Goal: Information Seeking & Learning: Learn about a topic

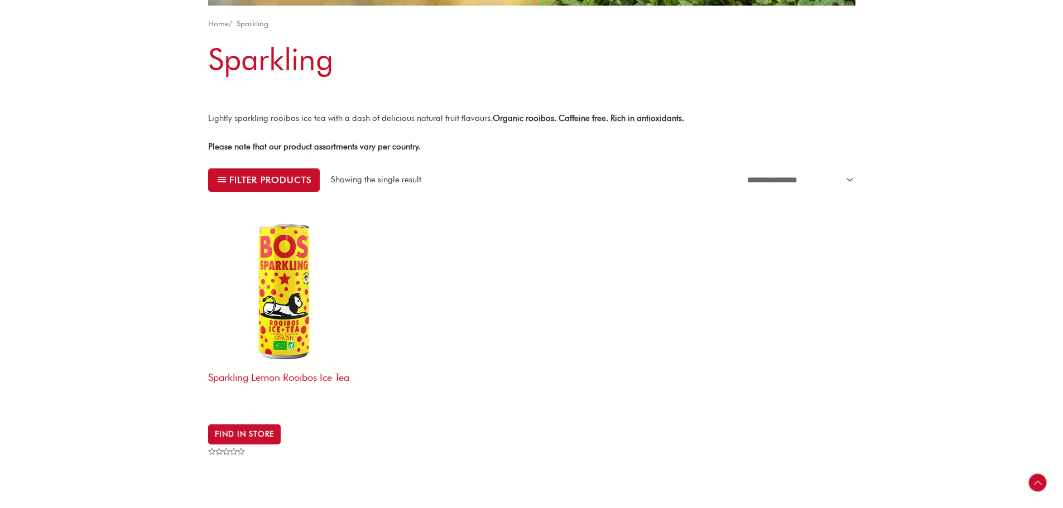
click at [281, 357] on img at bounding box center [284, 289] width 153 height 153
click at [279, 374] on h2 "Sparkling Lemon Rooibos Ice Tea" at bounding box center [284, 387] width 153 height 43
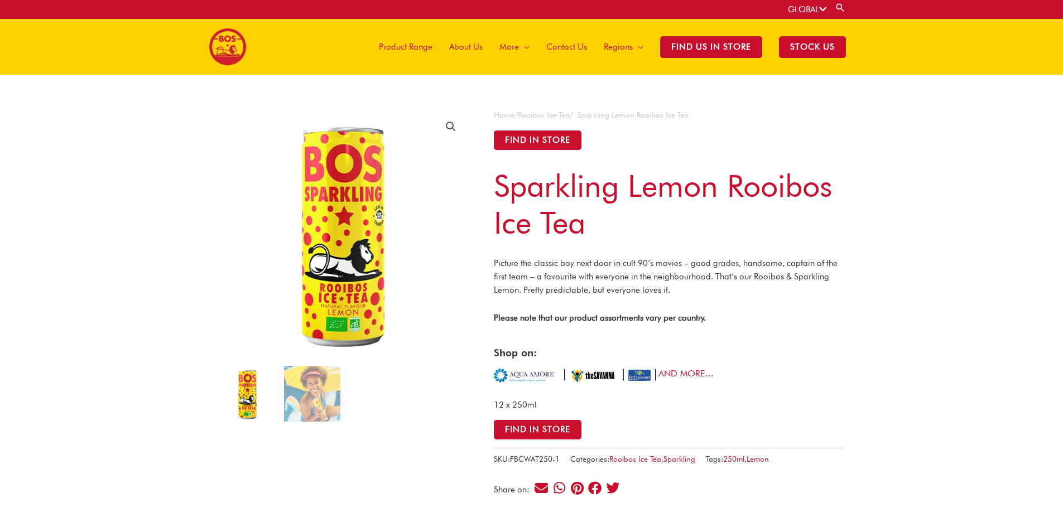
click at [550, 112] on link "Rooibos Ice Tea" at bounding box center [544, 115] width 52 height 9
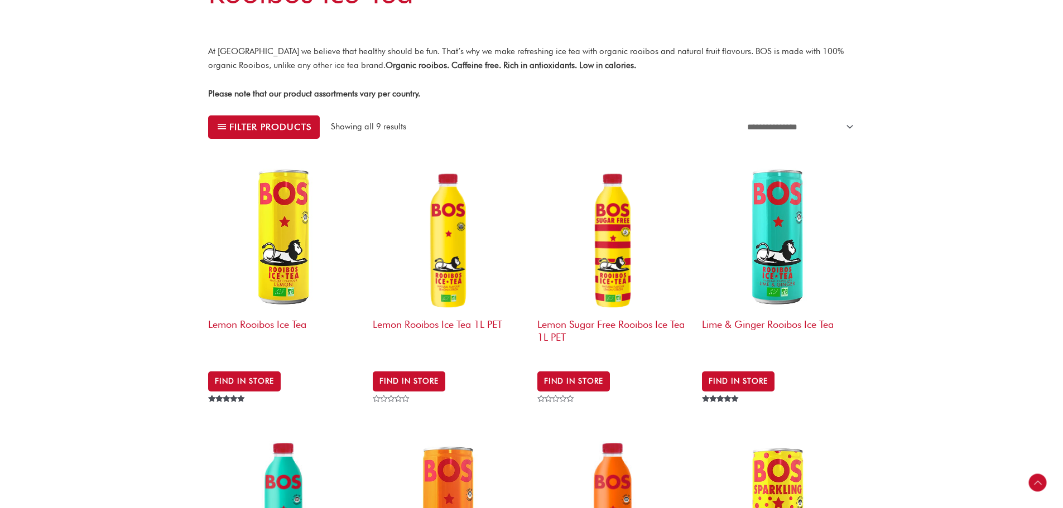
scroll to position [279, 0]
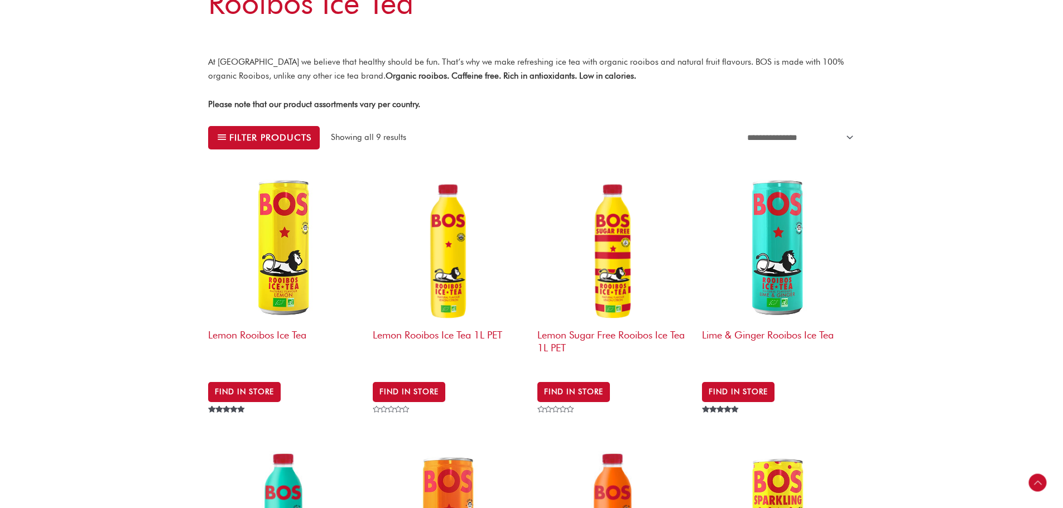
click at [589, 335] on h2 "Lemon Sugar Free Rooibos Ice Tea 1L PET" at bounding box center [613, 345] width 153 height 43
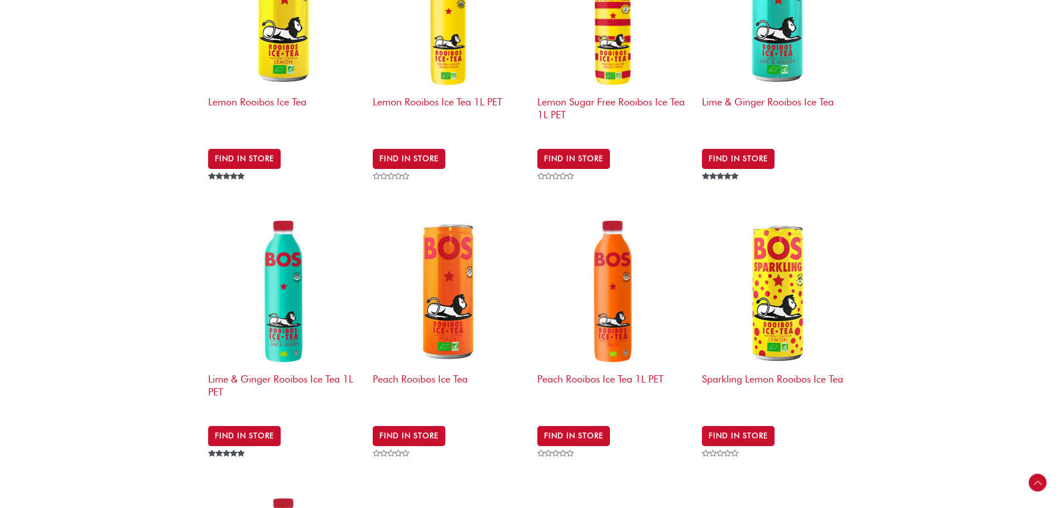
scroll to position [454, 0]
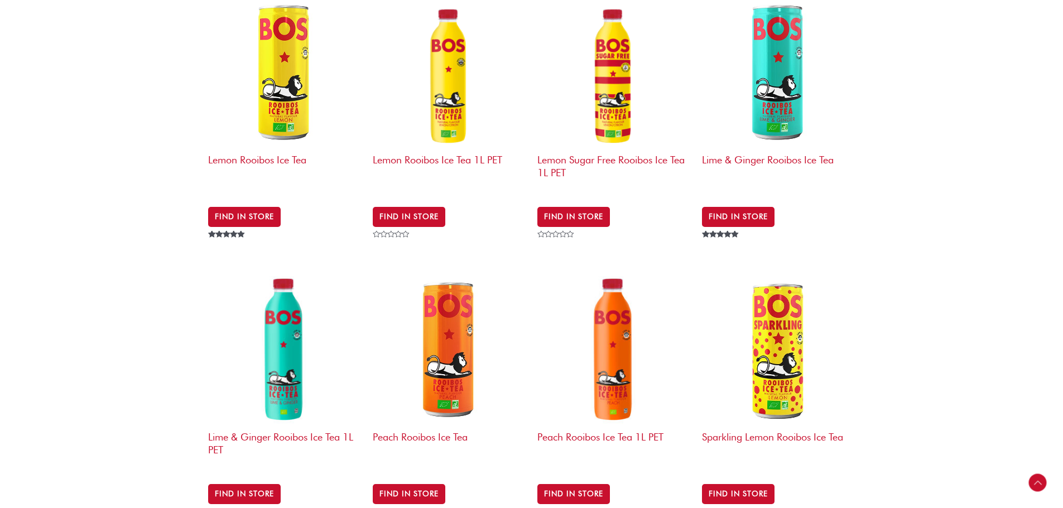
click at [908, 133] on div "**********" at bounding box center [531, 244] width 1063 height 1249
click at [733, 484] on link "Find in Store" at bounding box center [738, 494] width 73 height 20
